Goal: Navigation & Orientation: Find specific page/section

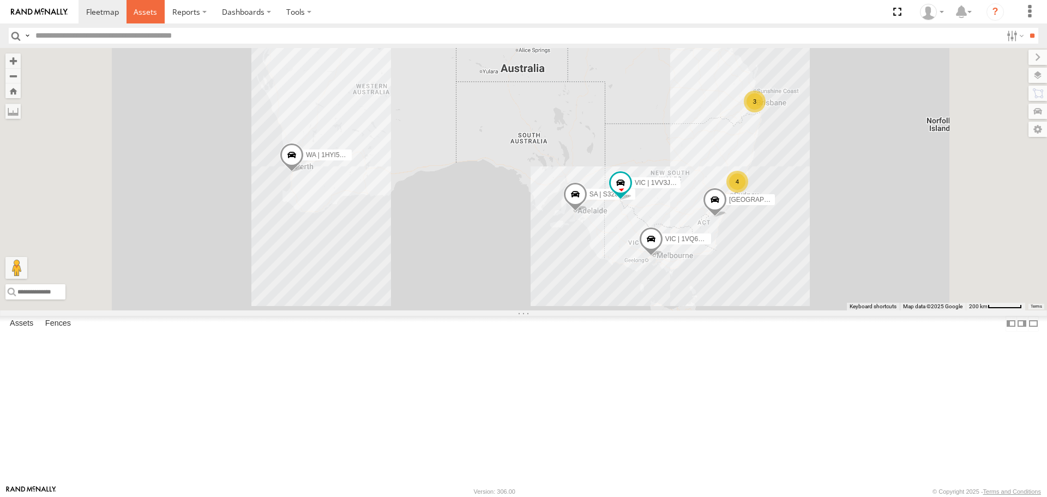
click at [153, 14] on span at bounding box center [145, 12] width 23 height 10
